Goal: Information Seeking & Learning: Learn about a topic

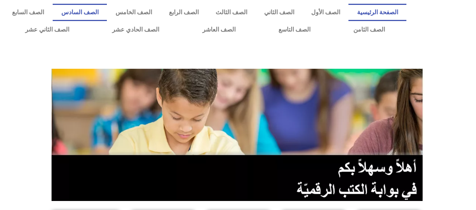
click at [107, 8] on link "الصف السادس" at bounding box center [80, 12] width 54 height 17
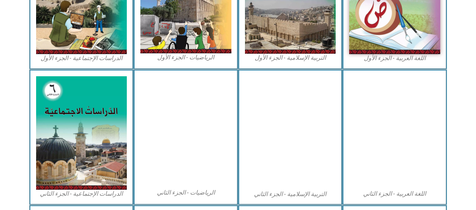
scroll to position [301, 0]
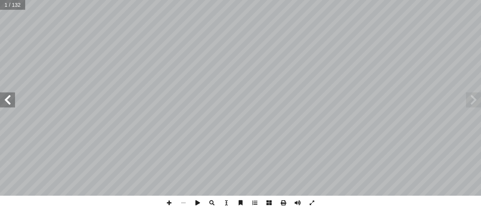
click at [13, 7] on input "text" at bounding box center [12, 5] width 25 height 10
type input "**"
click at [168, 198] on span at bounding box center [169, 203] width 14 height 14
click at [11, 100] on span at bounding box center [7, 99] width 15 height 15
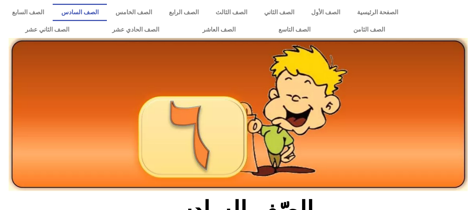
scroll to position [301, 0]
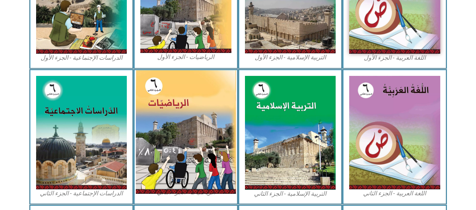
click at [206, 92] on img at bounding box center [186, 132] width 100 height 124
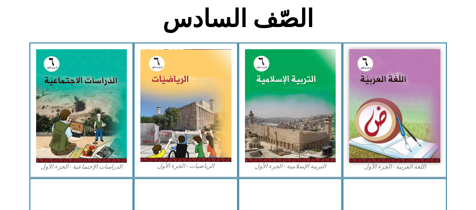
scroll to position [188, 0]
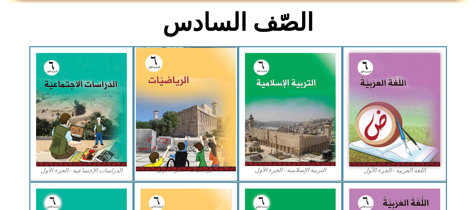
click at [220, 77] on img at bounding box center [186, 109] width 100 height 124
